Goal: Task Accomplishment & Management: Manage account settings

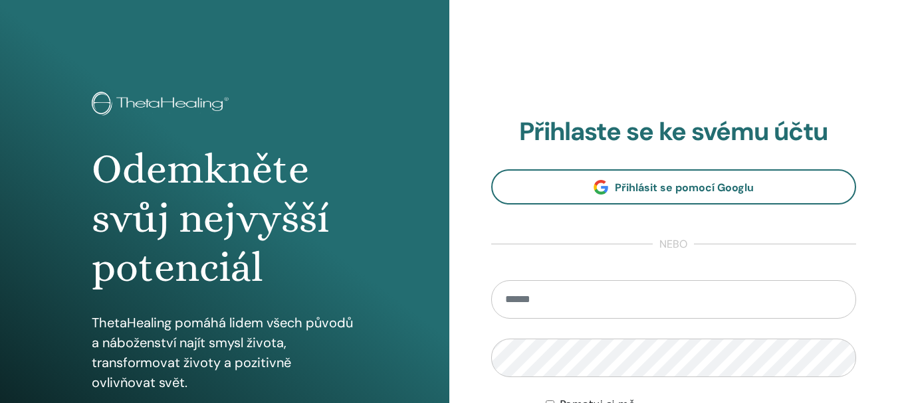
type input "**********"
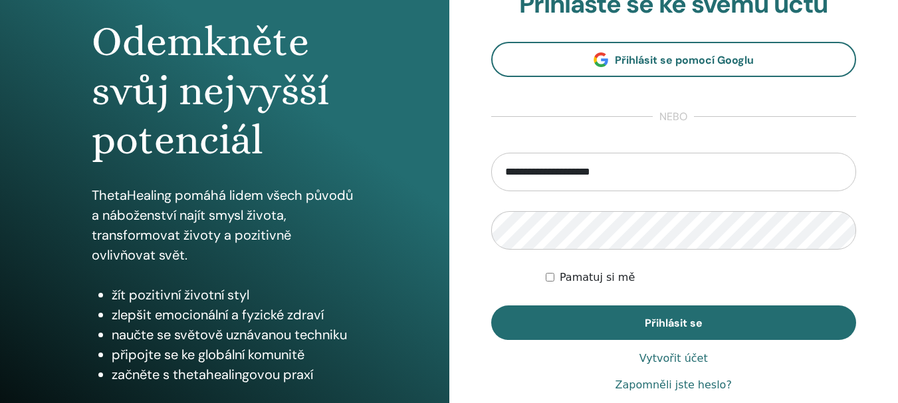
scroll to position [187, 0]
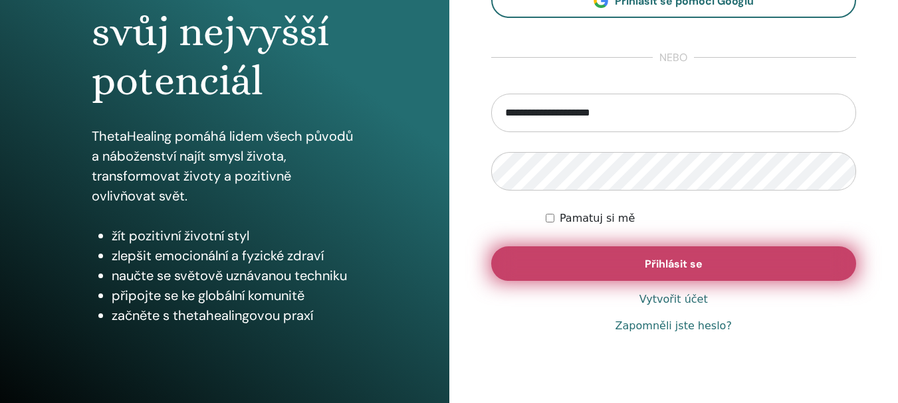
click at [669, 273] on button "Přihlásit se" at bounding box center [674, 264] width 366 height 35
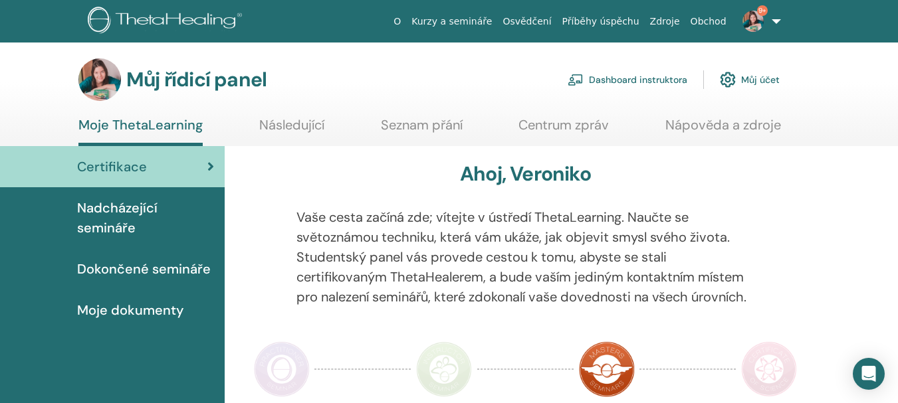
click at [609, 78] on font "Dashboard instruktora" at bounding box center [638, 80] width 98 height 12
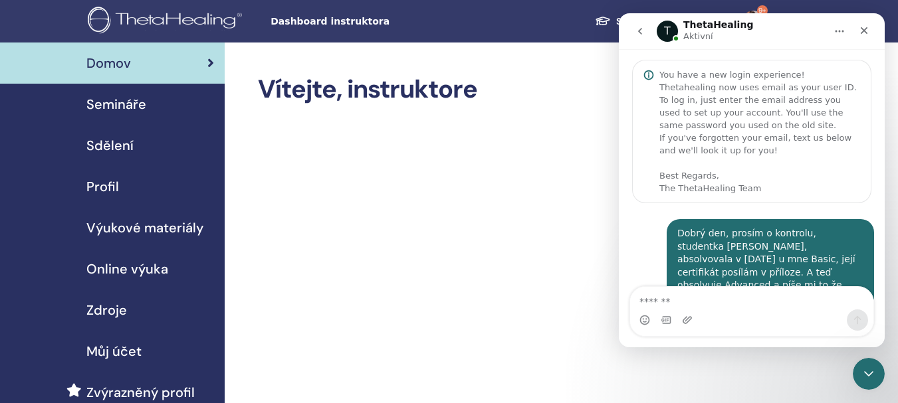
scroll to position [388, 0]
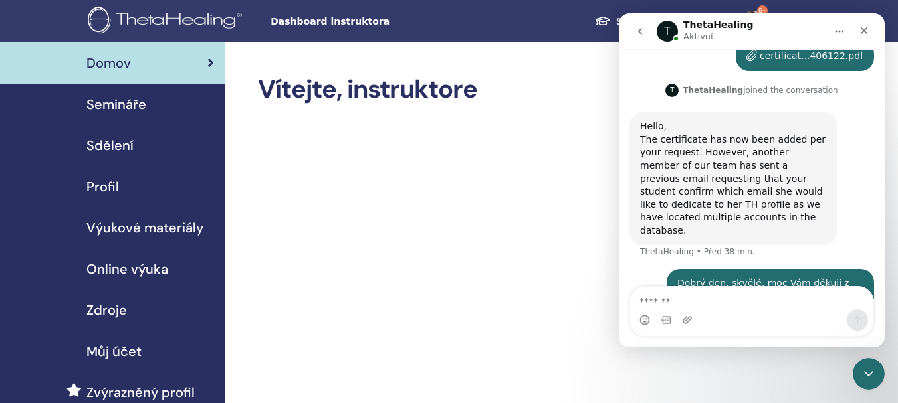
click at [137, 114] on link "Semináře" at bounding box center [112, 104] width 225 height 41
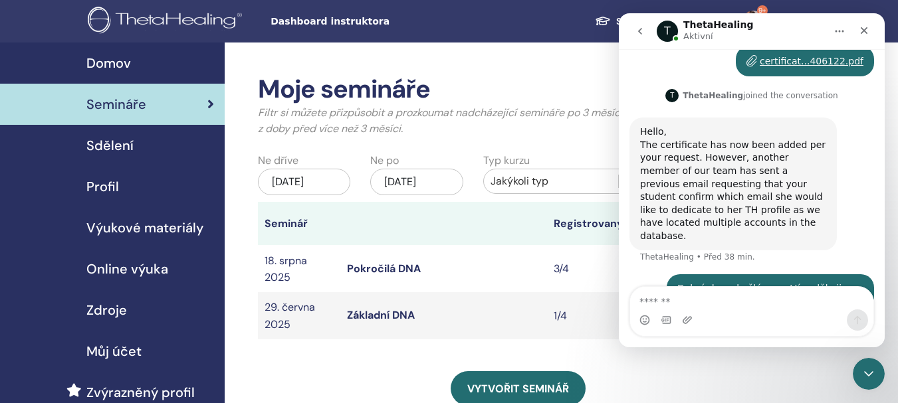
scroll to position [388, 0]
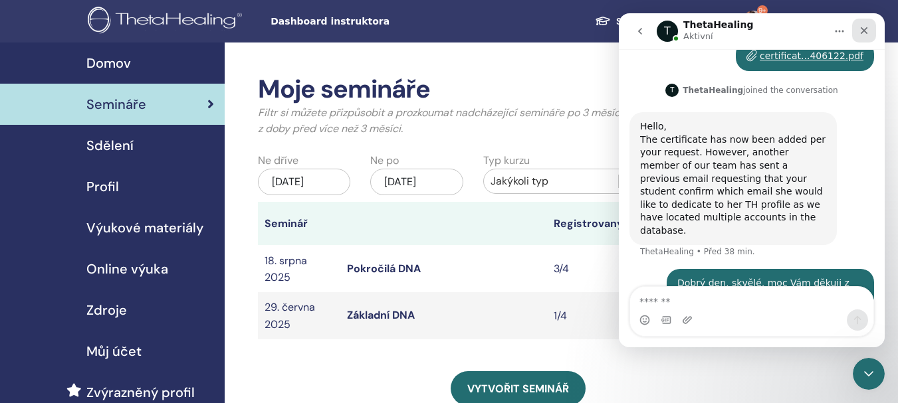
click at [860, 40] on div "Zavřít" at bounding box center [864, 31] width 24 height 24
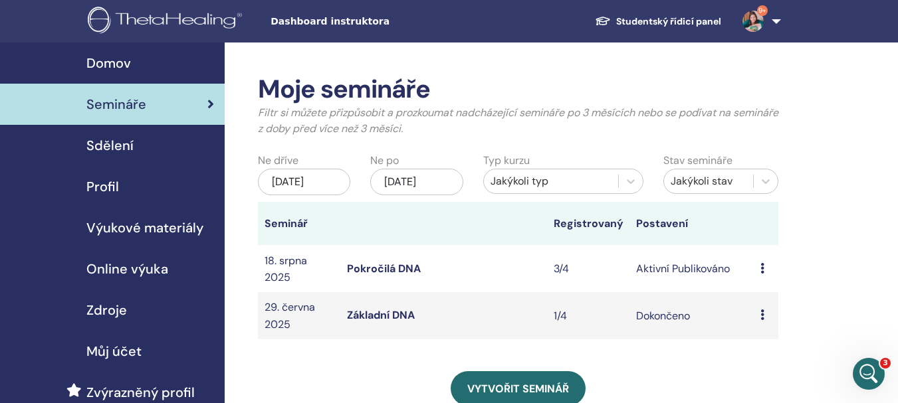
scroll to position [337, 0]
click at [760, 274] on icon at bounding box center [762, 268] width 4 height 11
click at [757, 338] on font "Účastníci" at bounding box center [760, 335] width 45 height 14
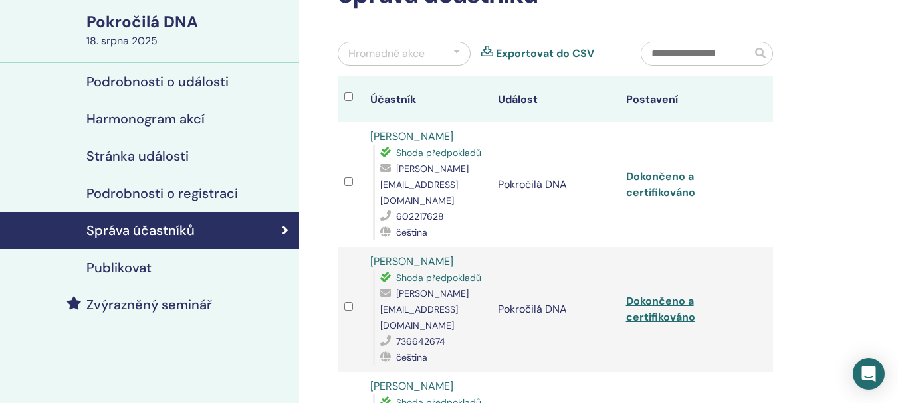
scroll to position [114, 0]
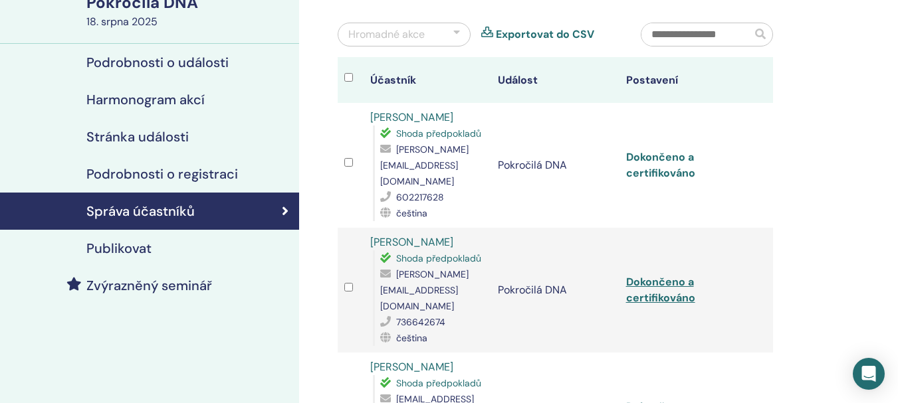
click at [655, 162] on font "Dokončeno a certifikováno" at bounding box center [660, 165] width 69 height 30
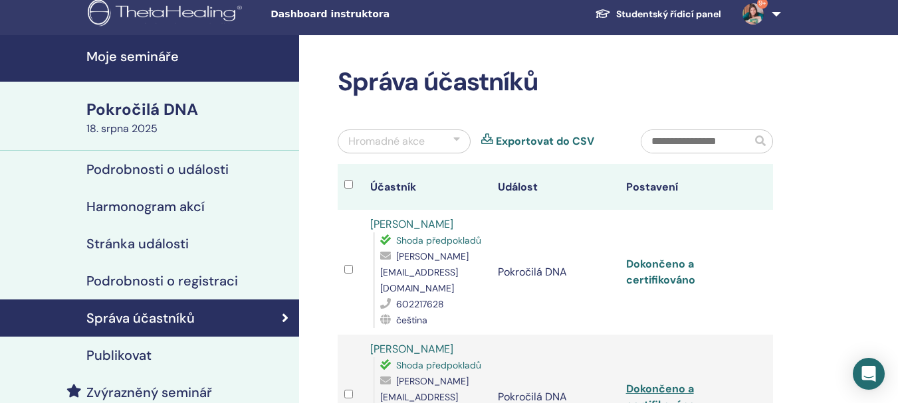
scroll to position [0, 0]
